Goal: Task Accomplishment & Management: Manage account settings

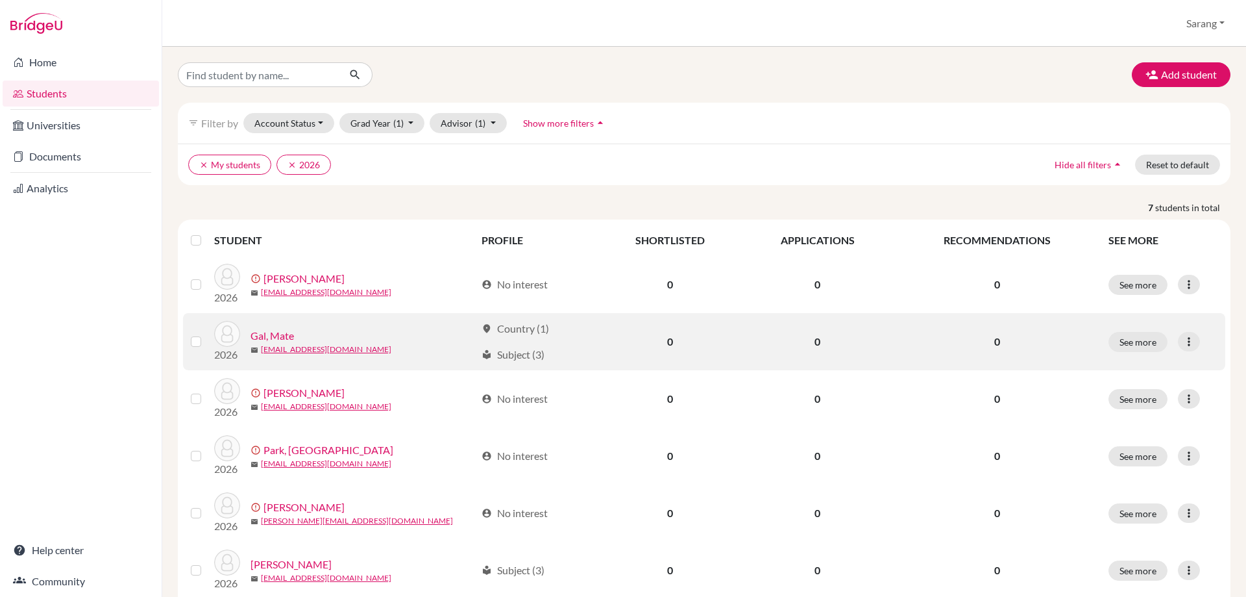
click at [264, 332] on link "Gal, Mate" at bounding box center [272, 336] width 43 height 16
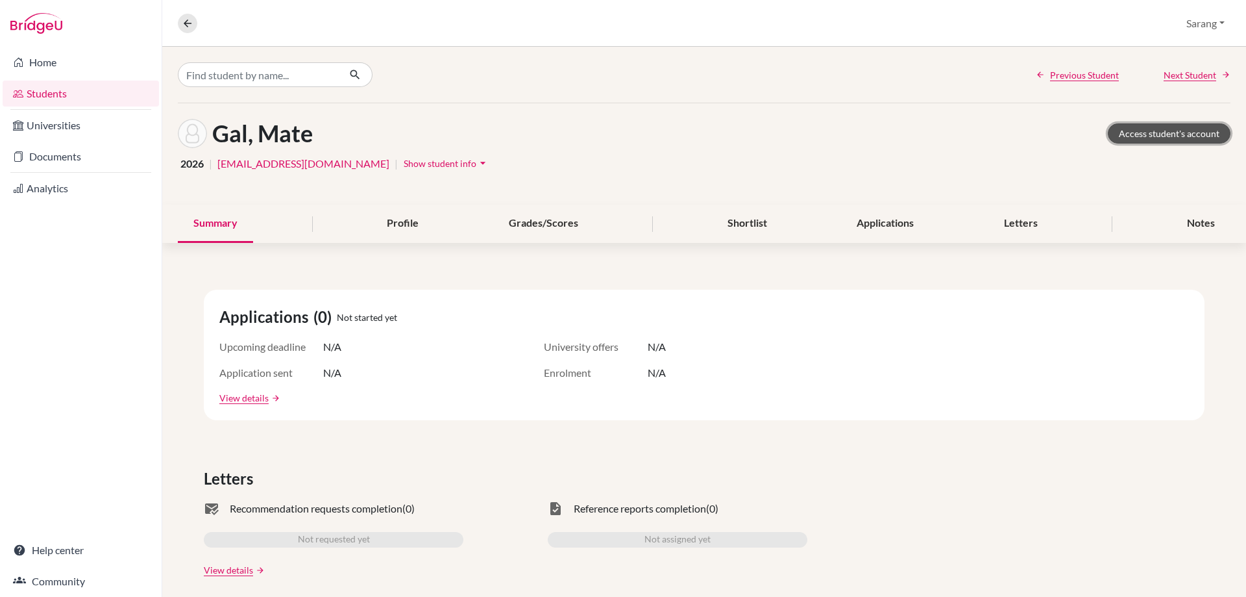
click at [1154, 136] on link "Access student's account" at bounding box center [1169, 133] width 123 height 20
click at [1203, 16] on button "Sarang" at bounding box center [1206, 23] width 50 height 25
click at [34, 92] on link "Students" at bounding box center [81, 93] width 156 height 26
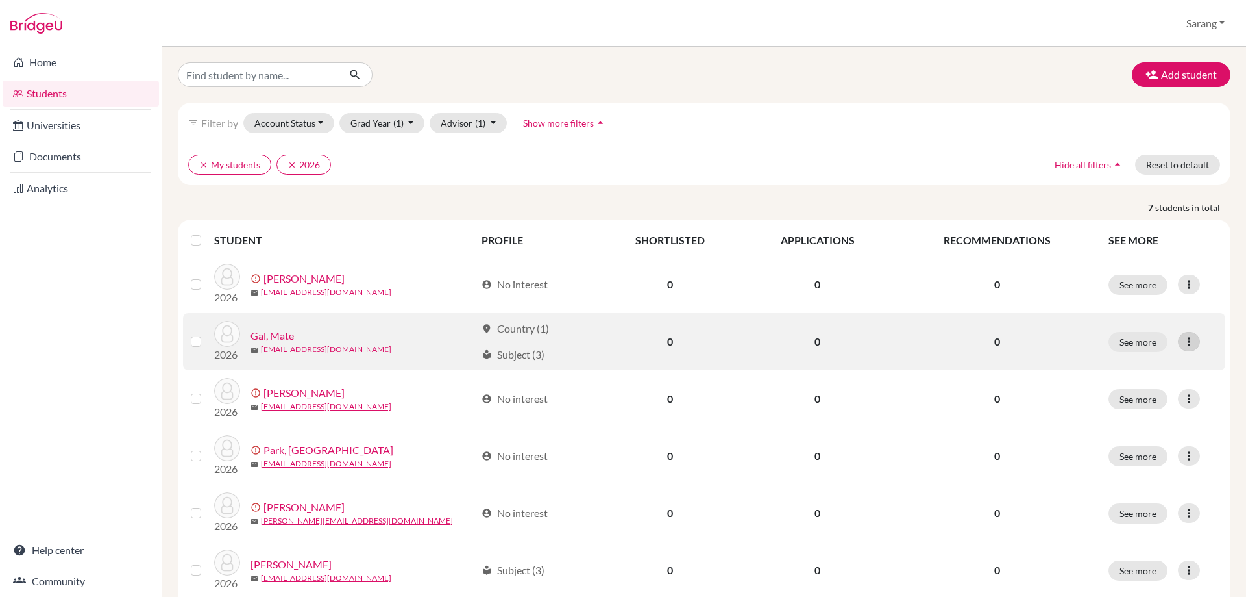
click at [1183, 345] on icon at bounding box center [1189, 341] width 13 height 13
click at [1139, 342] on button "See more" at bounding box center [1138, 342] width 59 height 20
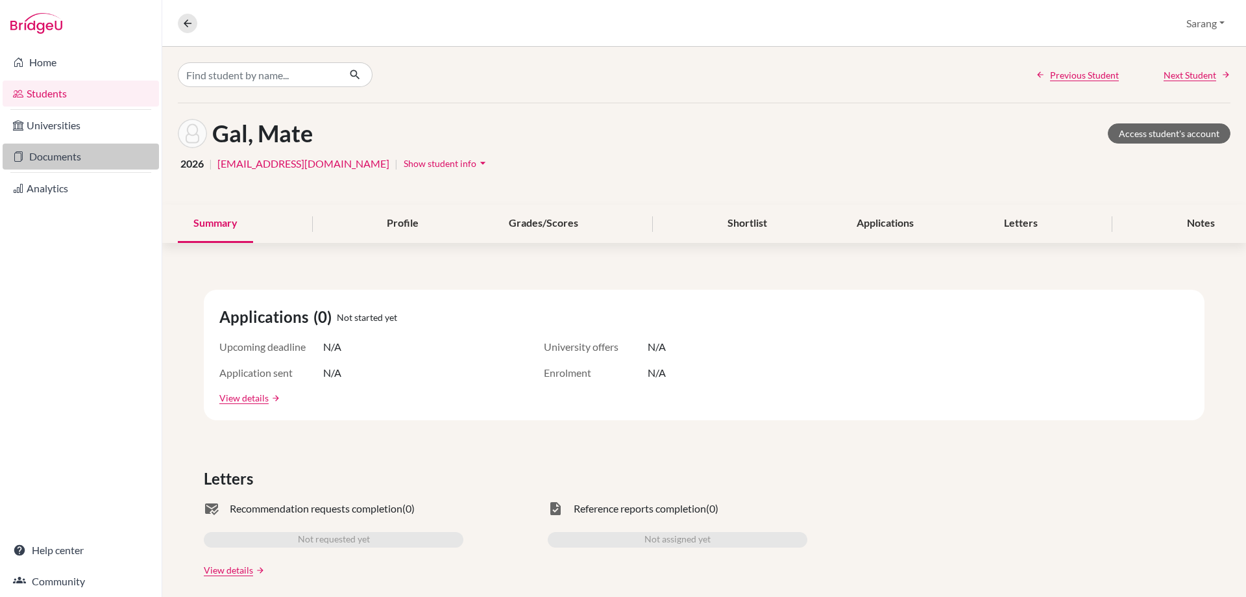
click at [70, 156] on link "Documents" at bounding box center [81, 156] width 156 height 26
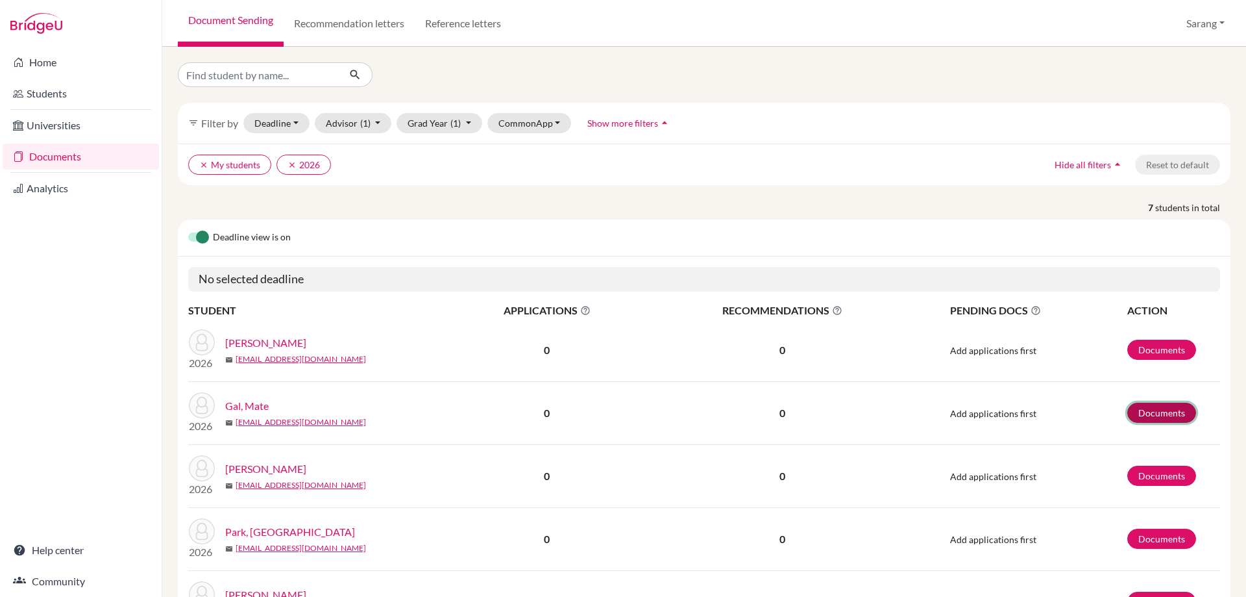
click at [1150, 420] on link "Documents" at bounding box center [1162, 412] width 69 height 20
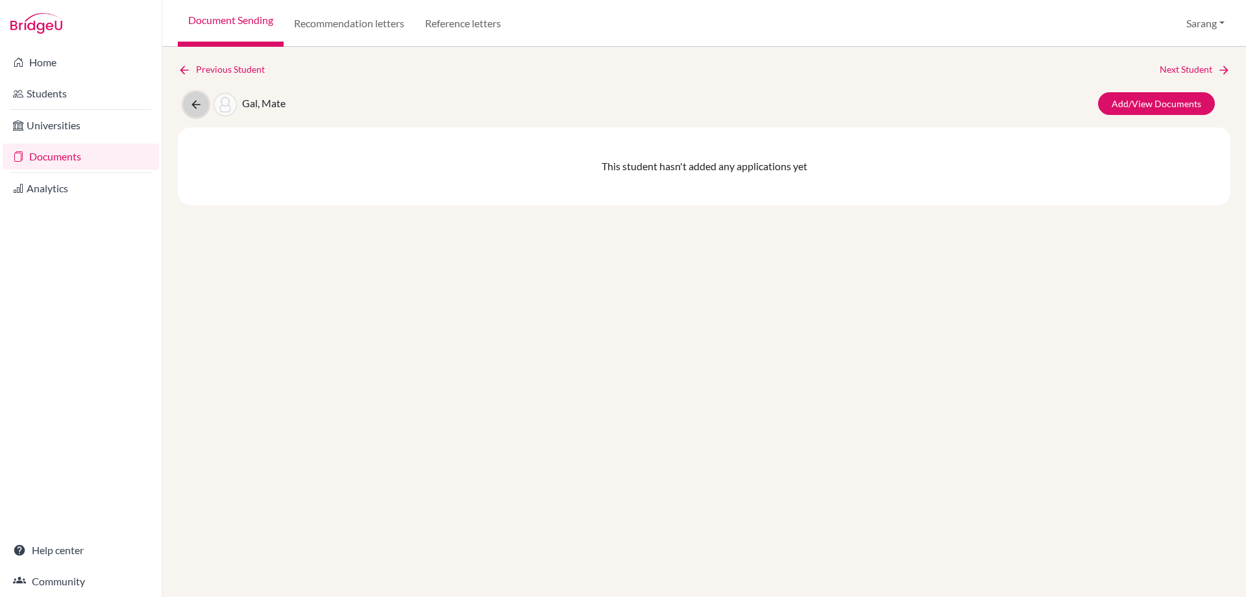
click at [197, 100] on icon at bounding box center [196, 104] width 13 height 13
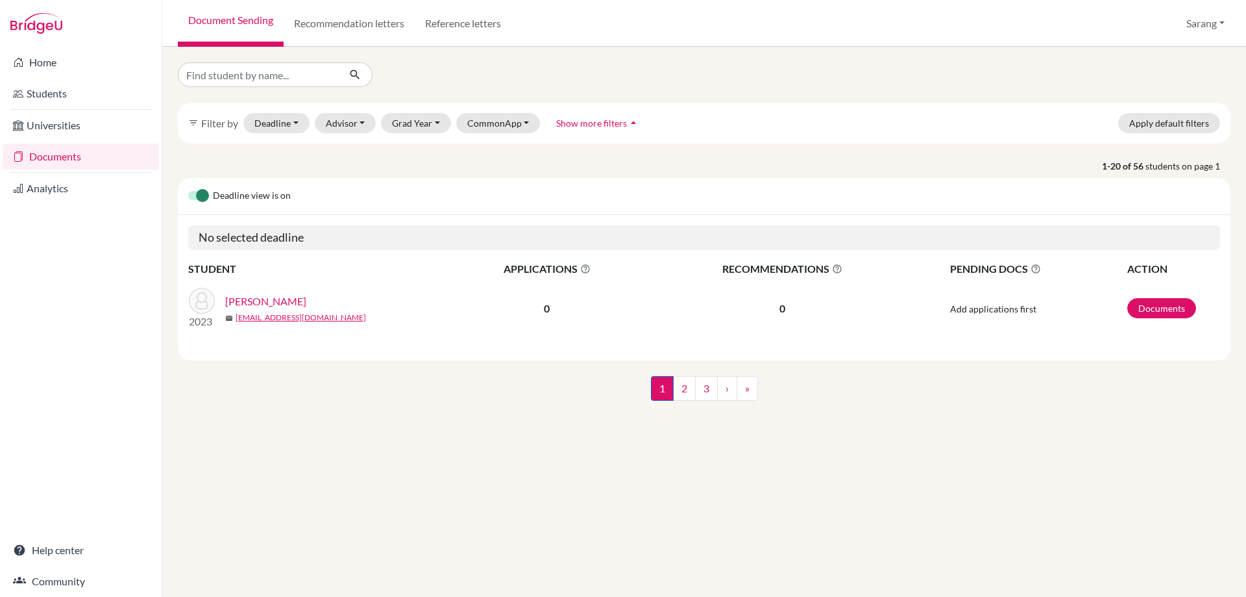
click at [44, 165] on link "Documents" at bounding box center [81, 156] width 156 height 26
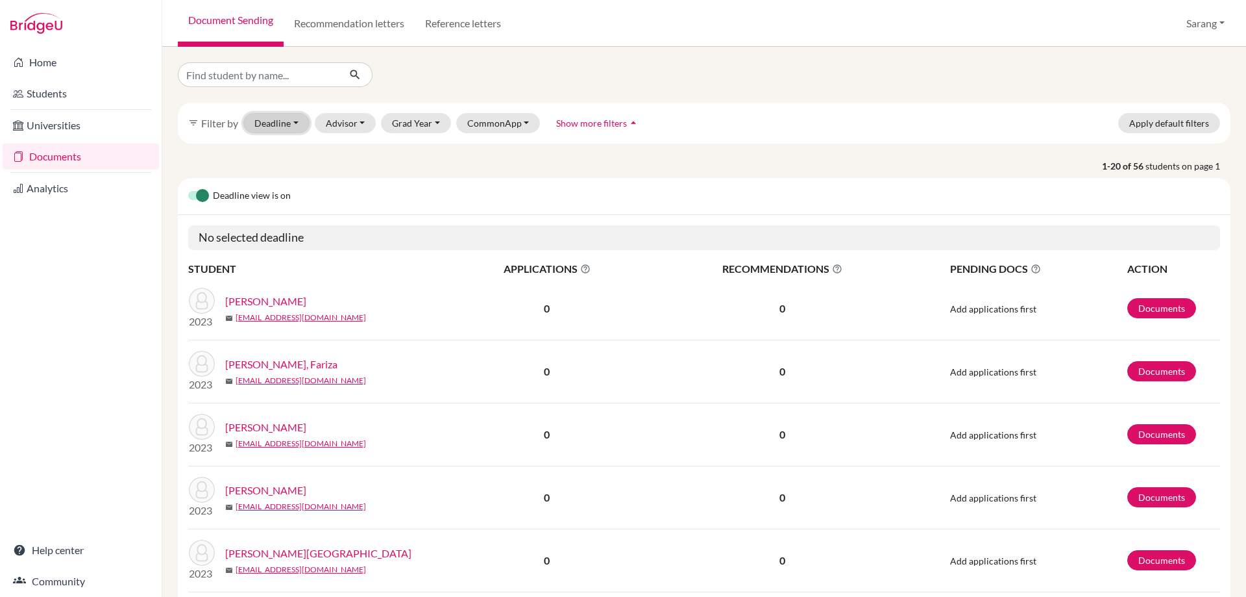
click at [302, 123] on button "Deadline - Select a date range Or double click for a single date selection Toda…" at bounding box center [276, 123] width 66 height 20
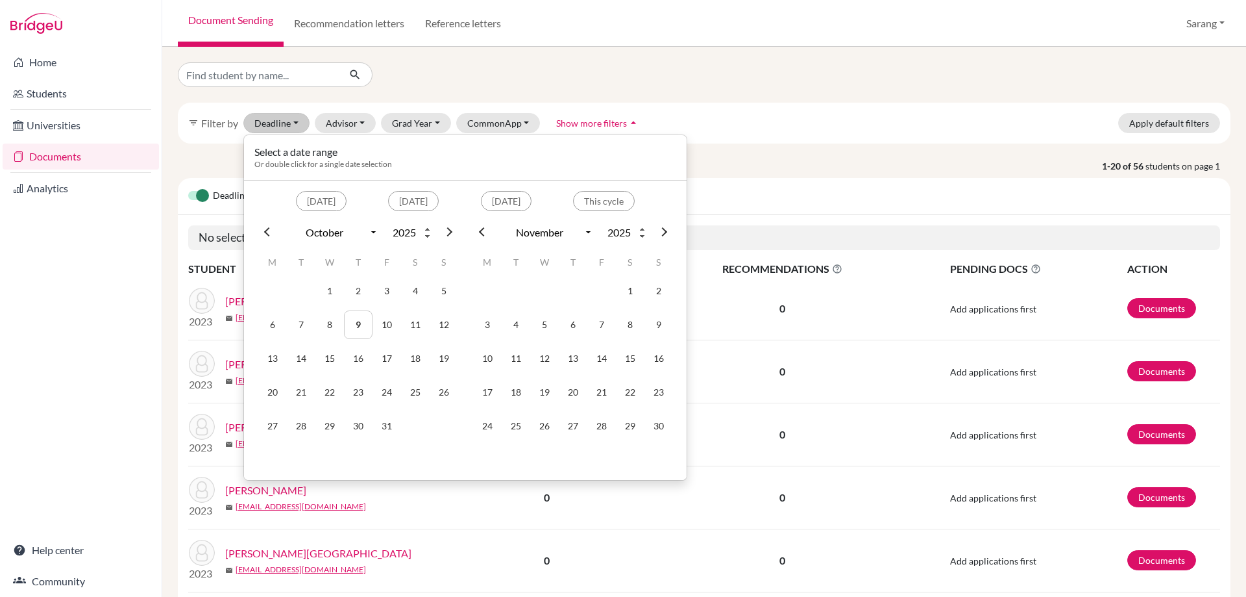
click at [369, 108] on div "filter_list Filter by Deadline - Select a date range Or double click for a sing…" at bounding box center [704, 123] width 1053 height 41
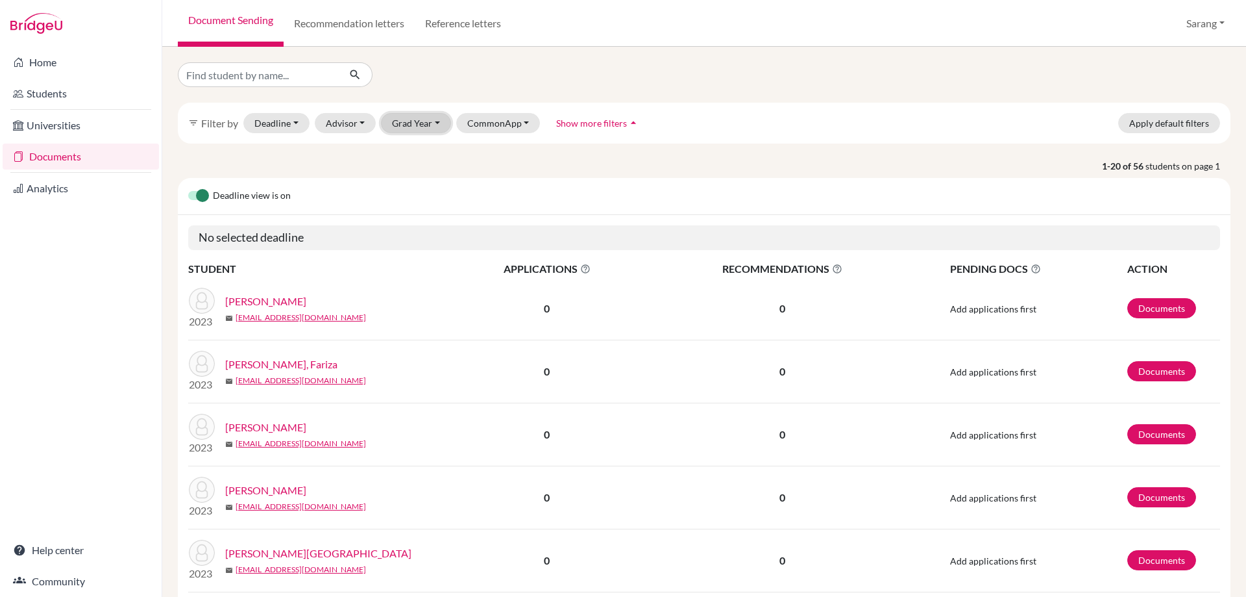
click at [430, 122] on button "Grad Year" at bounding box center [416, 123] width 70 height 20
click at [430, 144] on div "2026" at bounding box center [419, 151] width 45 height 16
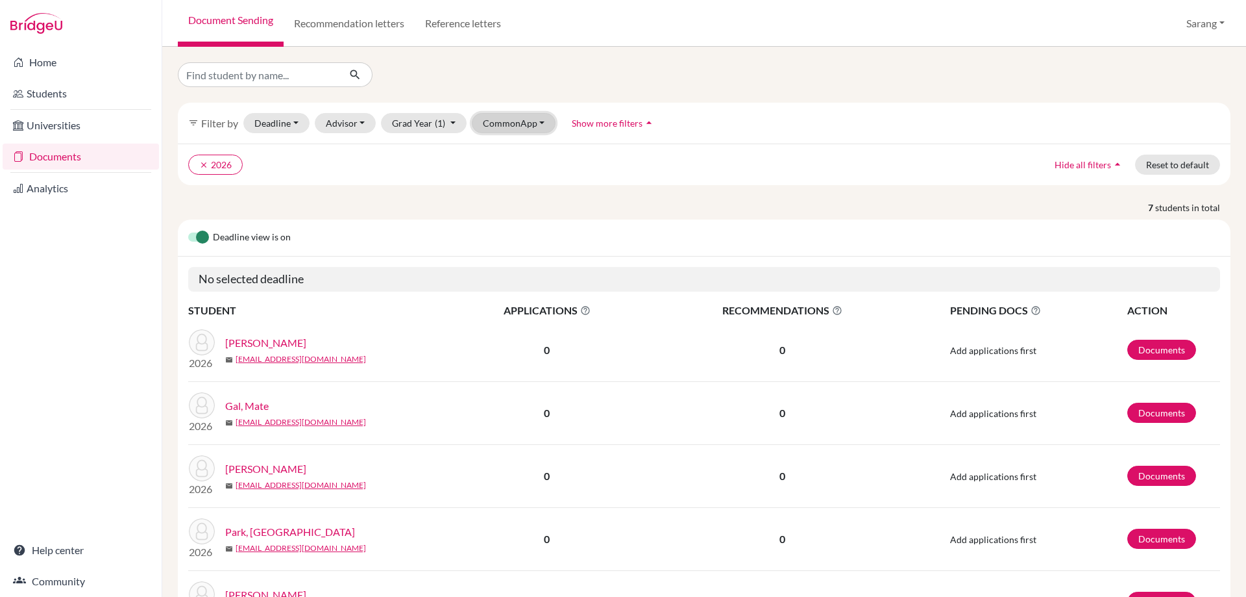
click at [545, 116] on button "CommonApp" at bounding box center [514, 123] width 84 height 20
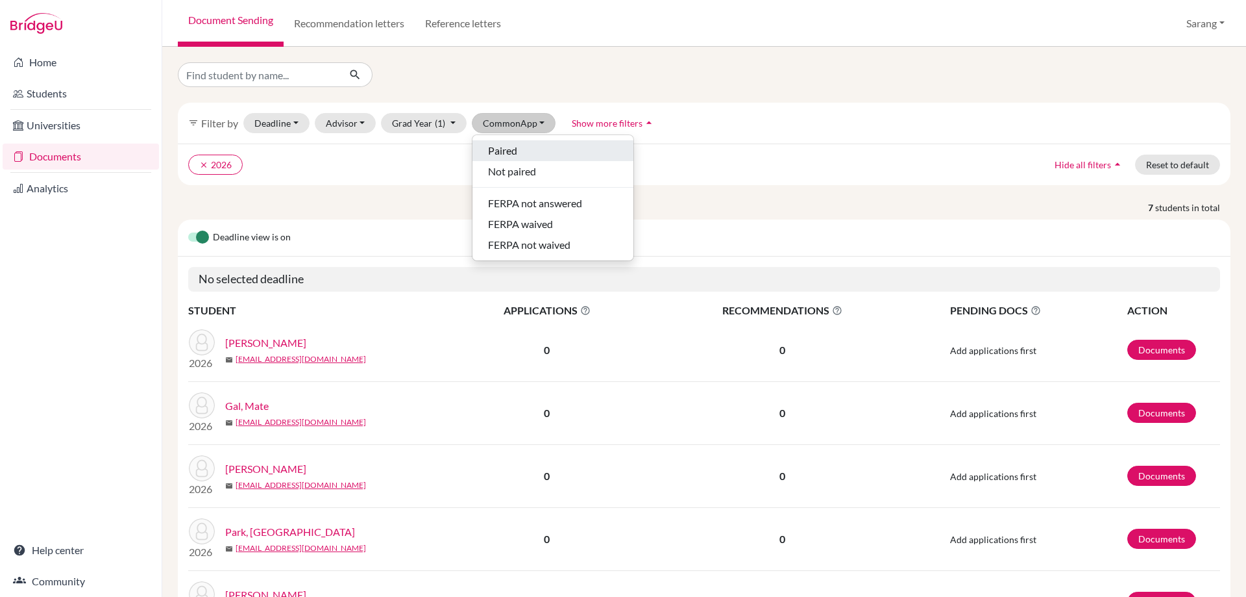
click at [526, 148] on div "Paired" at bounding box center [553, 151] width 130 height 16
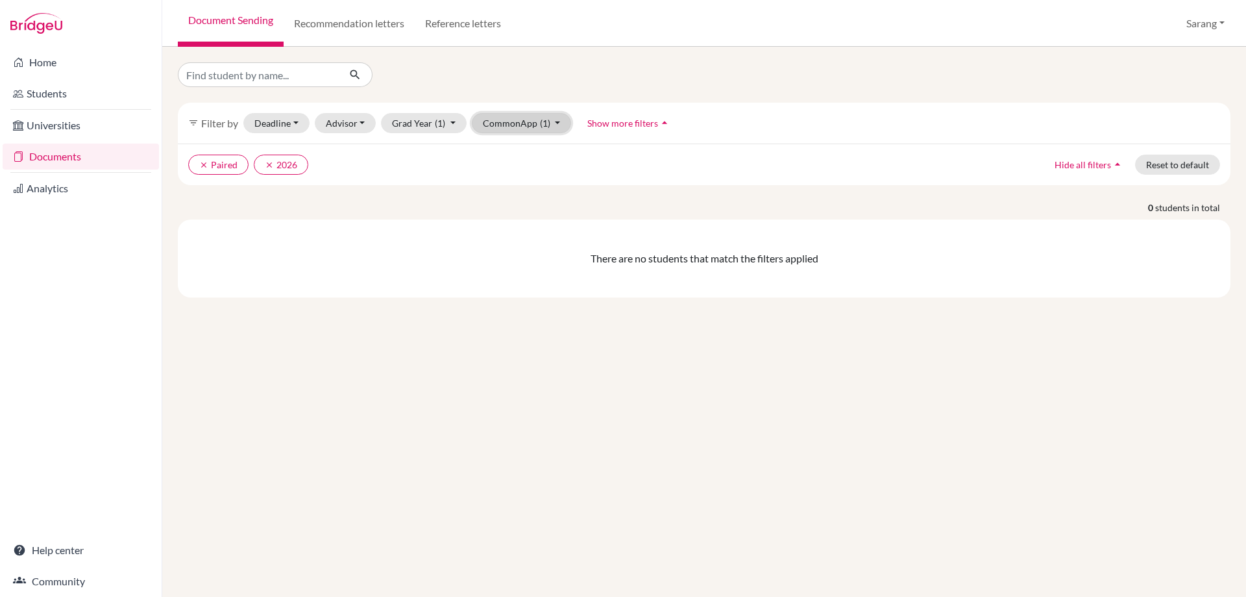
click at [503, 126] on button "CommonApp (1)" at bounding box center [522, 123] width 100 height 20
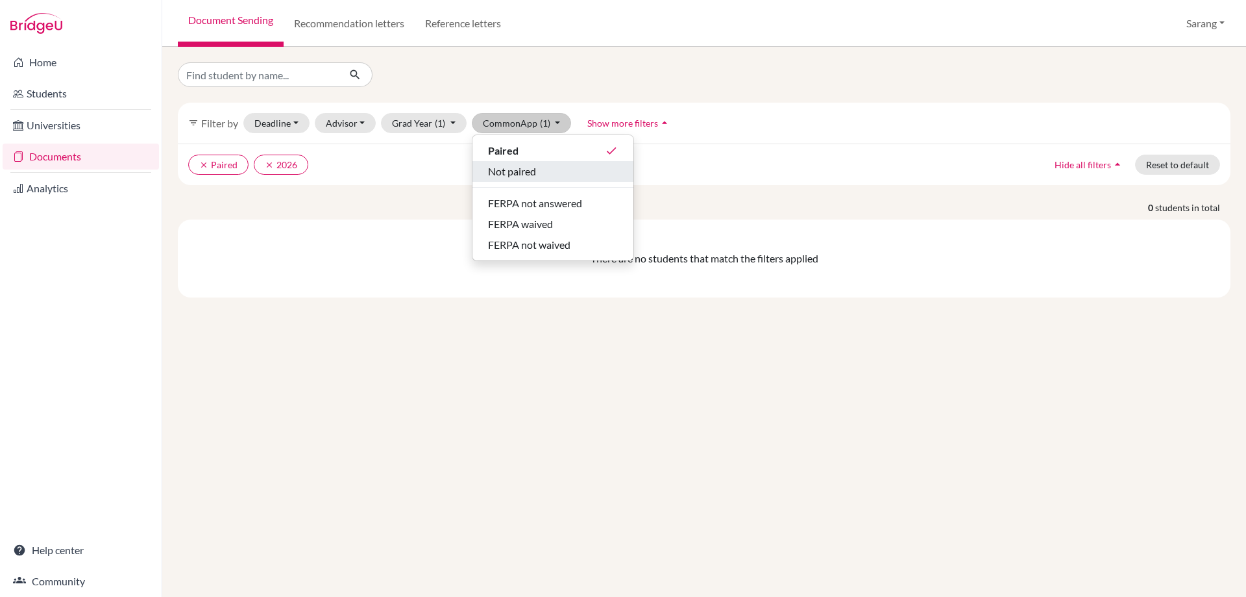
click at [512, 170] on span "Not paired" at bounding box center [512, 172] width 48 height 16
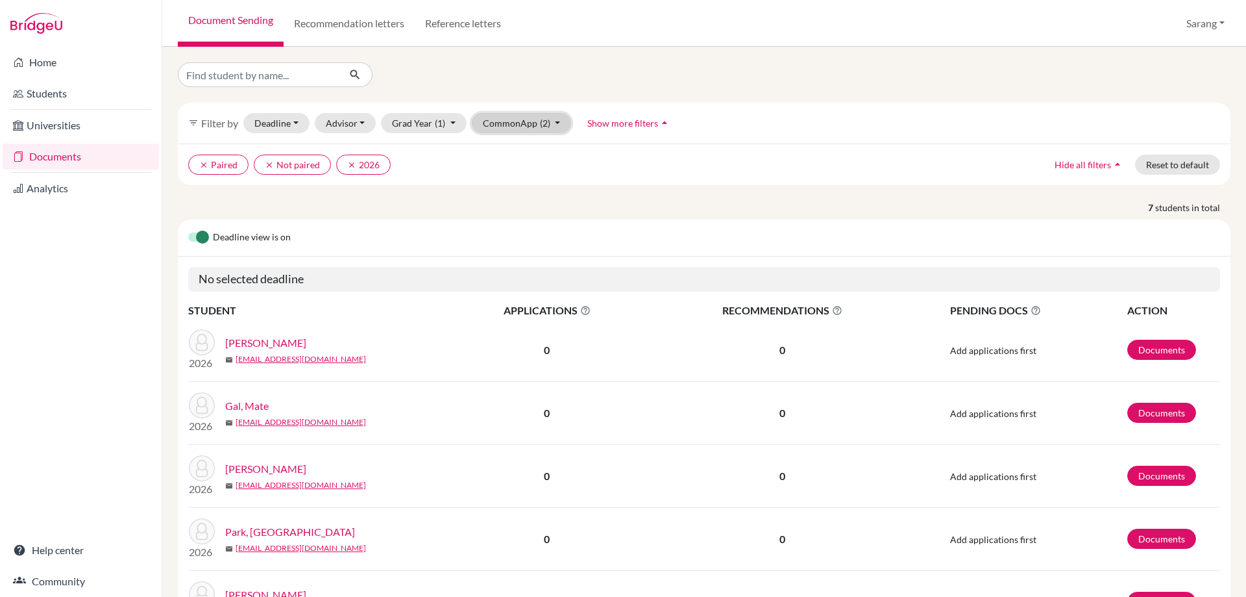
click at [538, 130] on button "CommonApp (2)" at bounding box center [522, 123] width 100 height 20
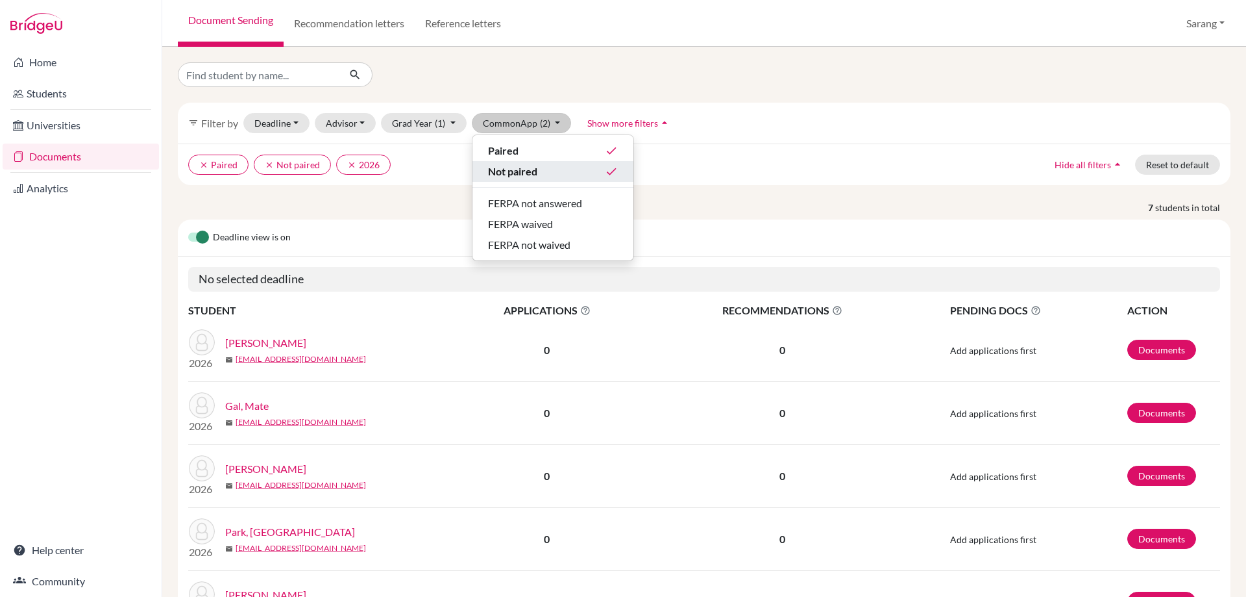
click at [612, 166] on icon "done" at bounding box center [611, 171] width 13 height 13
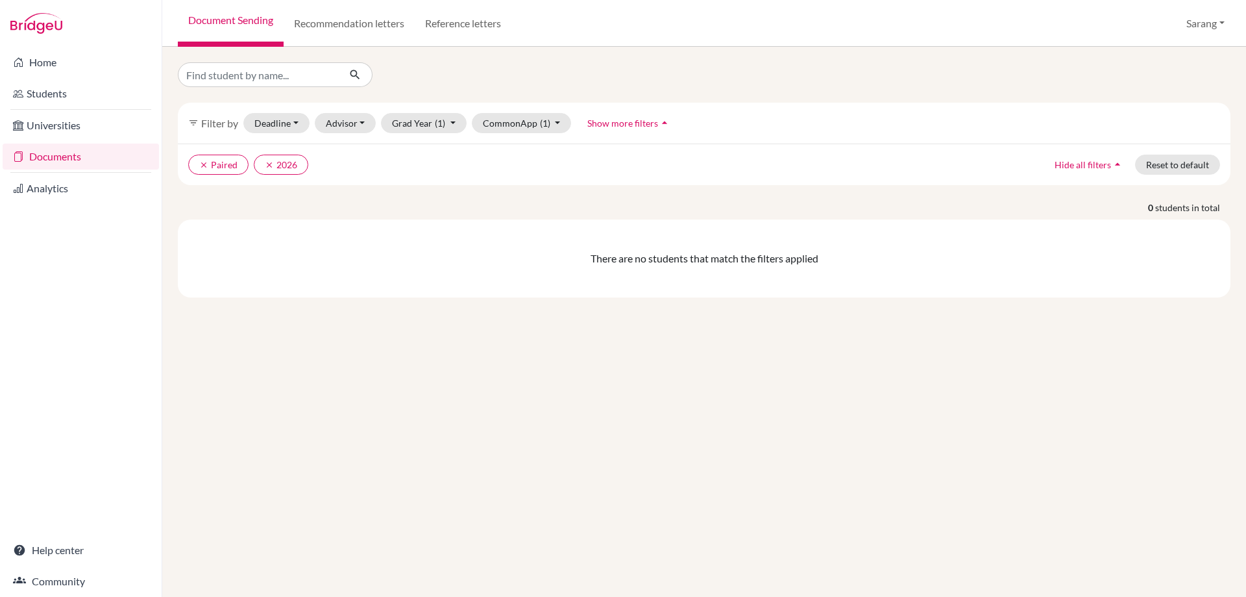
click at [510, 75] on div at bounding box center [347, 74] width 358 height 25
click at [201, 162] on icon "clear" at bounding box center [203, 164] width 9 height 9
